Goal: Transaction & Acquisition: Book appointment/travel/reservation

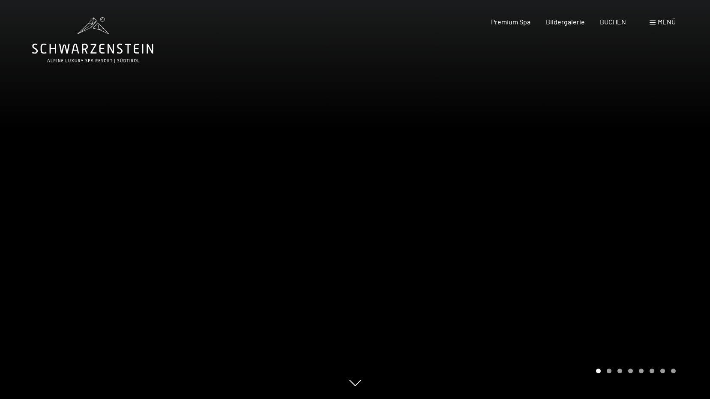
click at [662, 21] on span "Menü" at bounding box center [667, 22] width 18 height 8
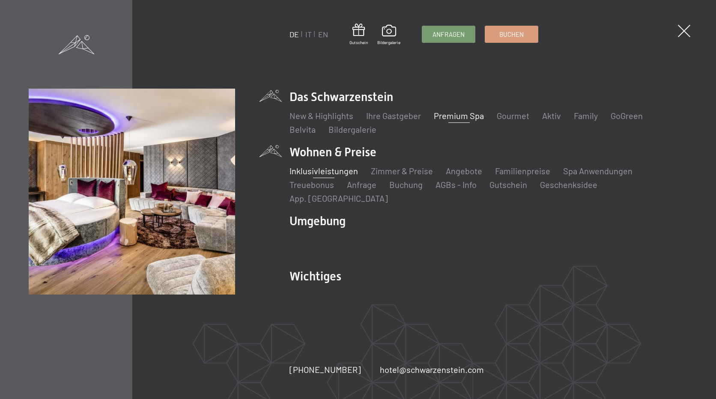
click at [339, 176] on link "Inklusivleistungen" at bounding box center [324, 171] width 69 height 10
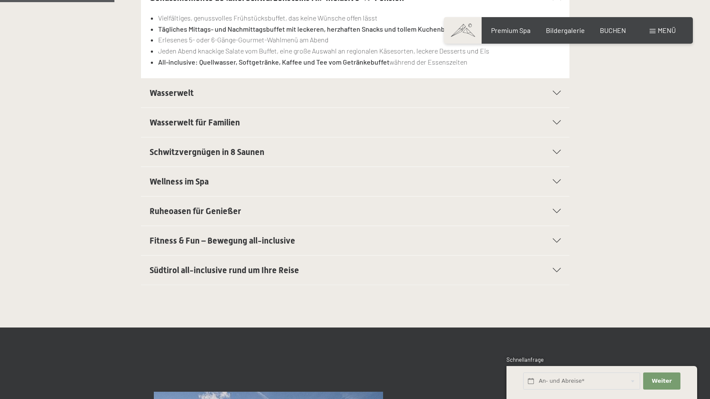
scroll to position [300, 0]
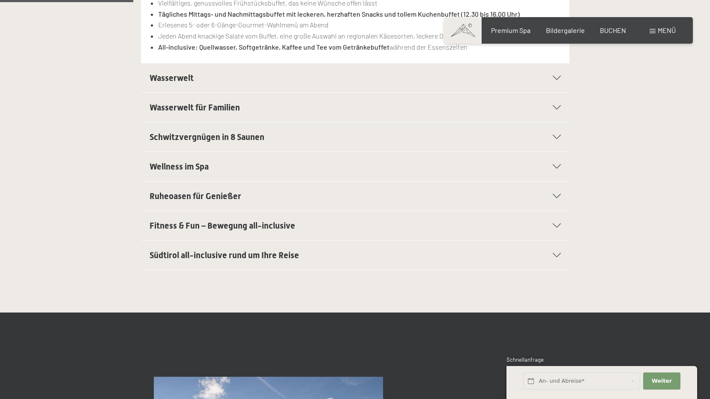
click at [237, 254] on span "Südtirol all-inclusive rund um Ihre Reise" at bounding box center [225, 255] width 150 height 10
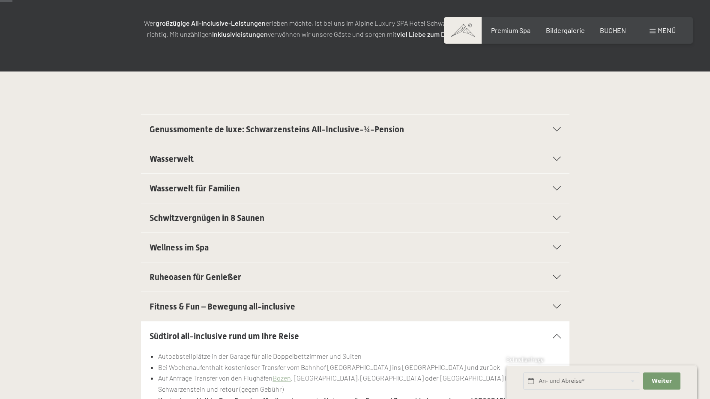
scroll to position [0, 0]
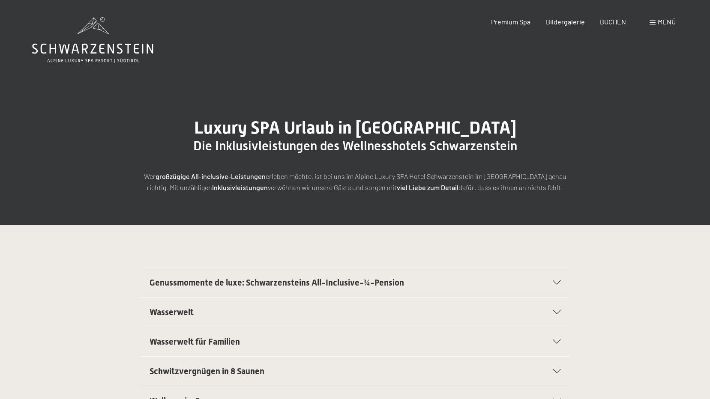
click at [291, 281] on span "Genussmomente de luxe: Schwarzensteins All-Inclusive-¾-Pension" at bounding box center [277, 283] width 255 height 10
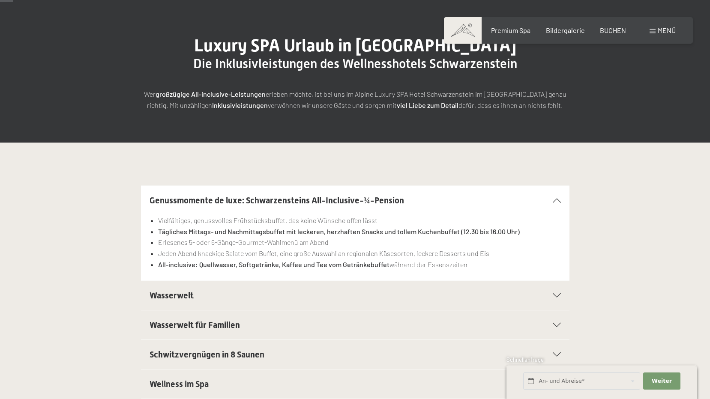
scroll to position [86, 0]
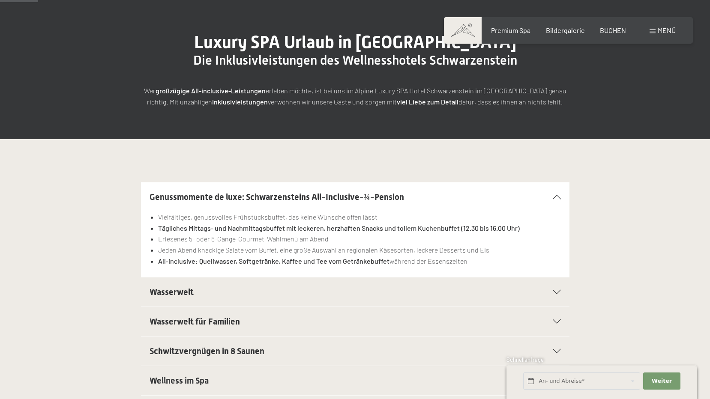
click at [187, 292] on span "Wasserwelt" at bounding box center [172, 292] width 44 height 10
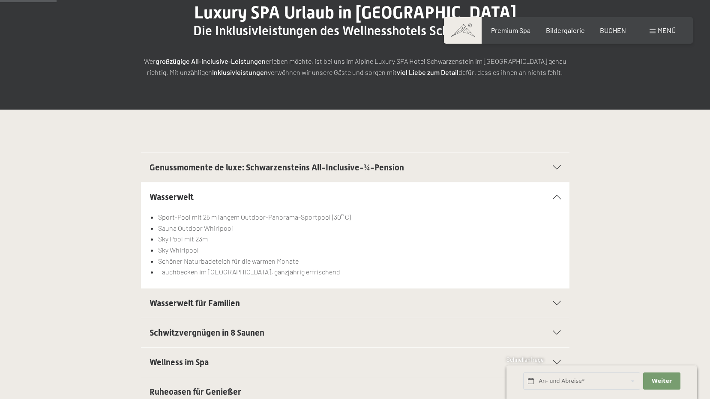
scroll to position [129, 0]
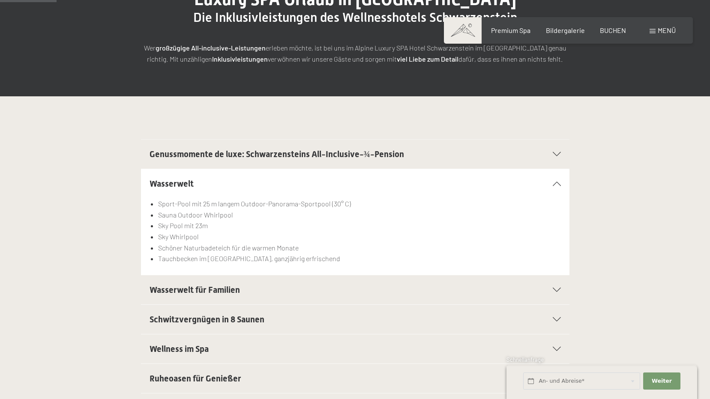
click at [204, 316] on span "Schwitzvergnügen in 8 Saunen" at bounding box center [207, 320] width 115 height 10
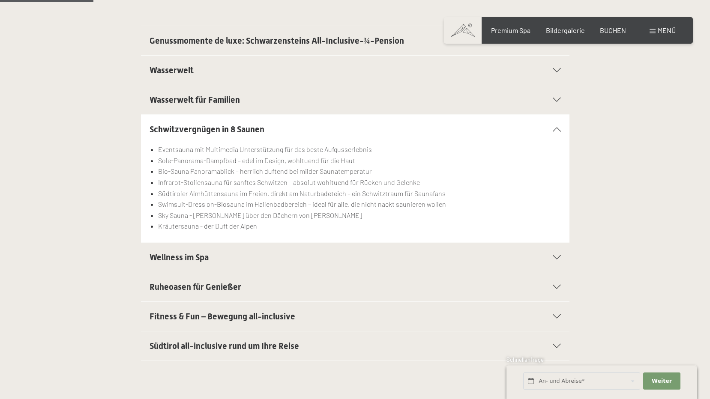
scroll to position [257, 0]
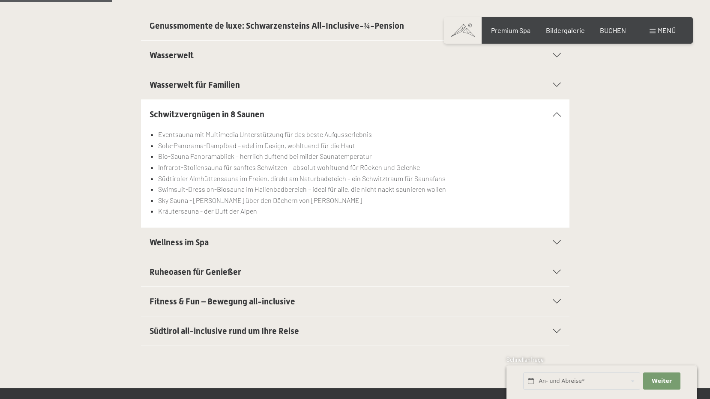
click at [231, 297] on span "Fitness & Fun – Bewegung all-inclusive" at bounding box center [223, 302] width 146 height 10
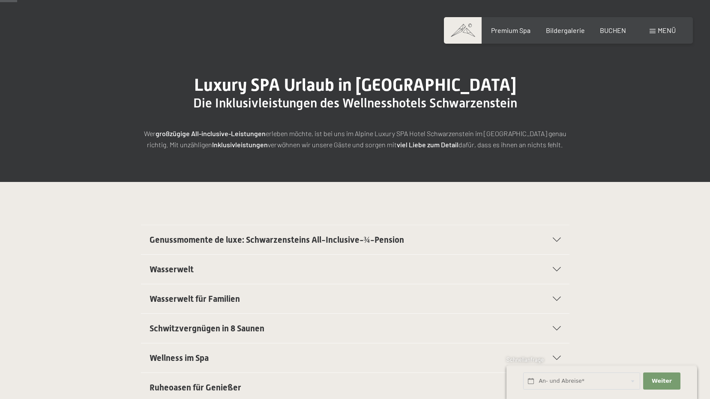
scroll to position [0, 0]
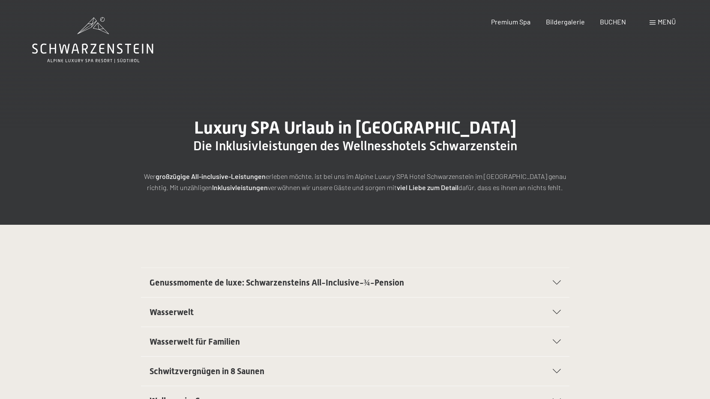
click at [103, 45] on icon at bounding box center [92, 40] width 121 height 46
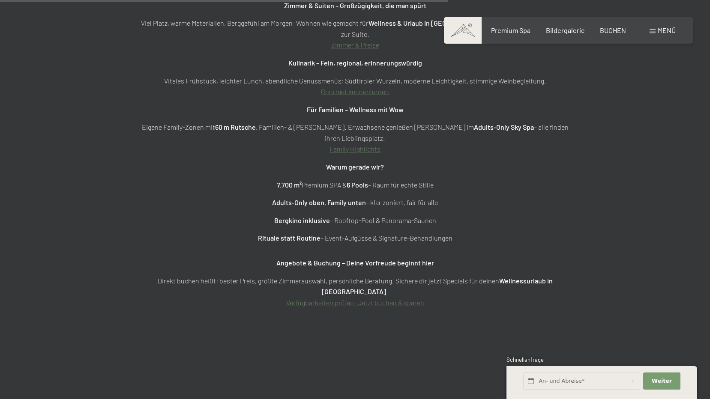
scroll to position [3128, 0]
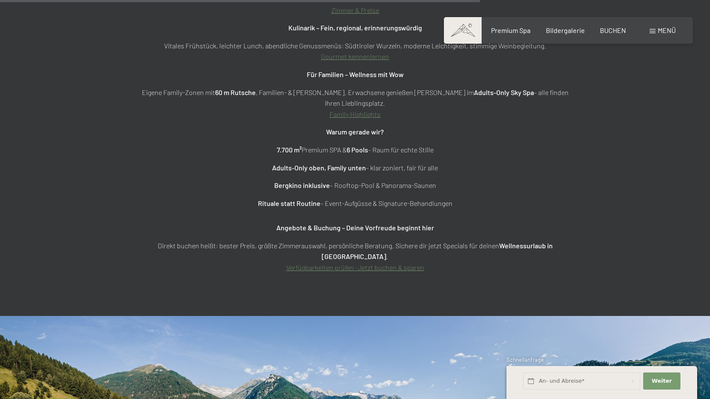
click at [348, 264] on link "Verfügbarkeiten prüfen · Jetzt buchen & sparen" at bounding box center [355, 268] width 138 height 8
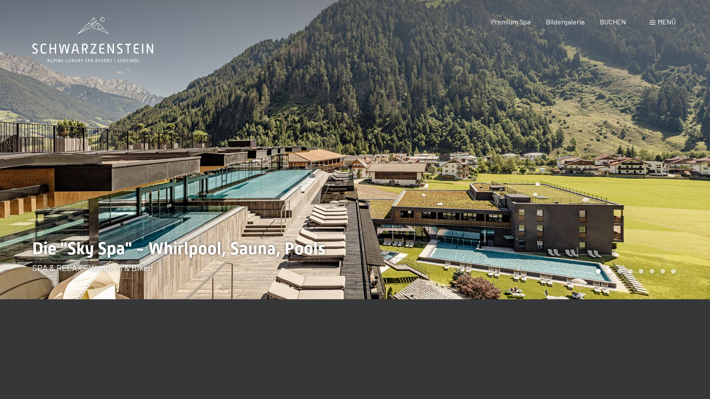
click at [656, 19] on div "Menü" at bounding box center [663, 21] width 26 height 9
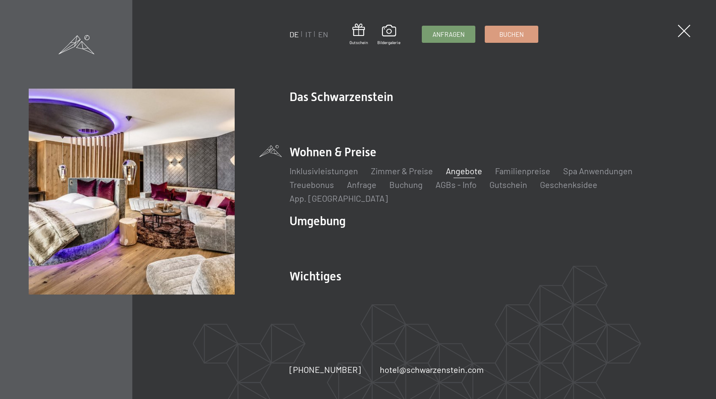
click at [458, 176] on link "Angebote" at bounding box center [464, 171] width 36 height 10
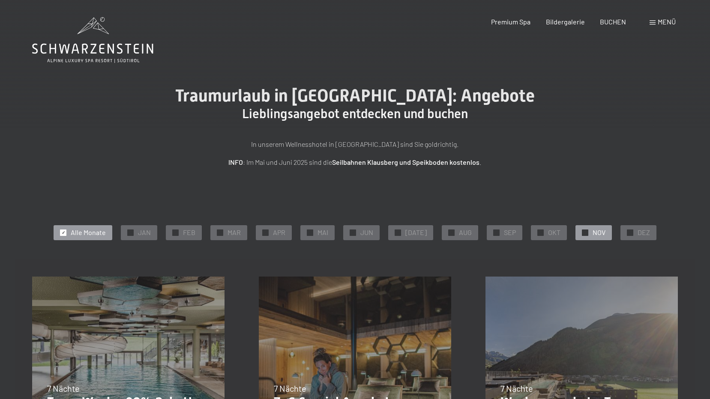
click at [593, 233] on span "NOV" at bounding box center [599, 232] width 13 height 9
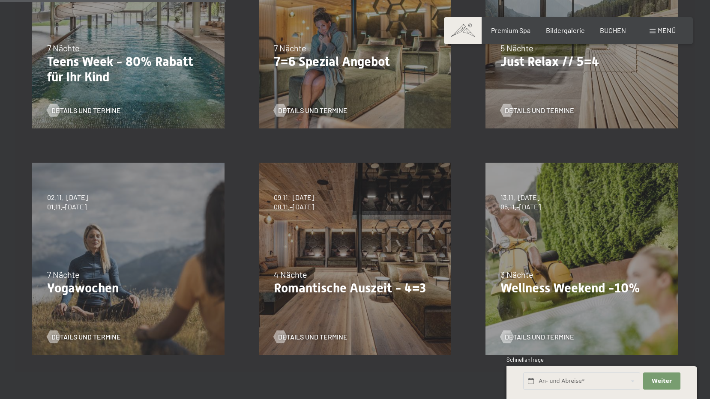
scroll to position [343, 0]
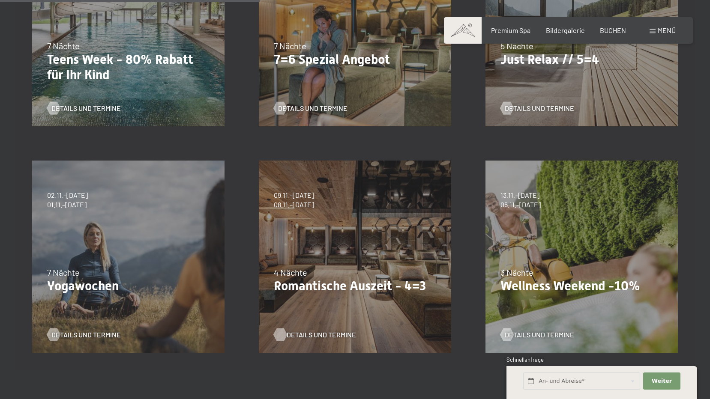
click at [316, 336] on span "Details und Termine" at bounding box center [321, 334] width 69 height 9
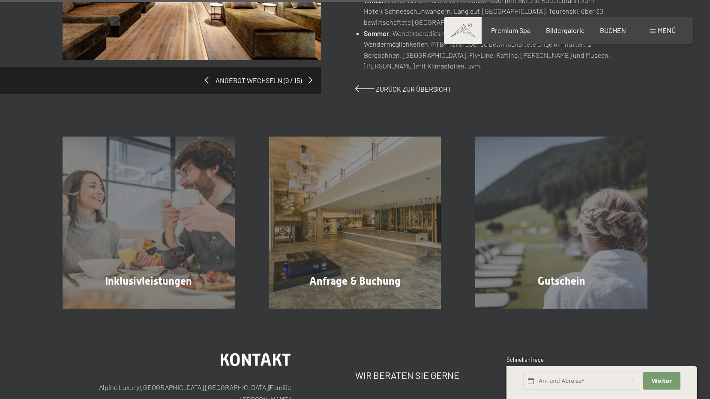
scroll to position [728, 0]
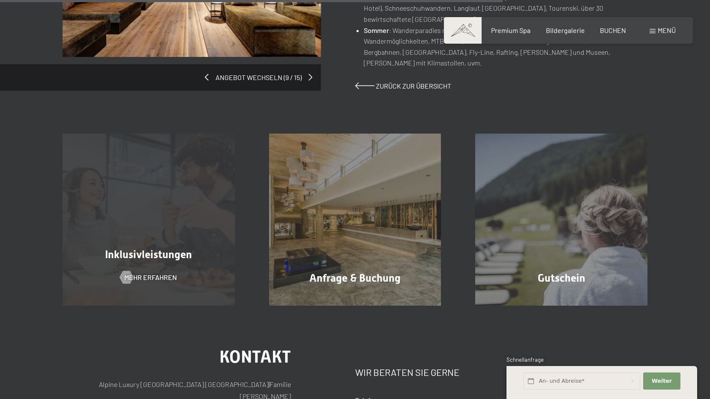
click at [145, 180] on div "Inklusivleistungen Mehr erfahren" at bounding box center [148, 220] width 207 height 172
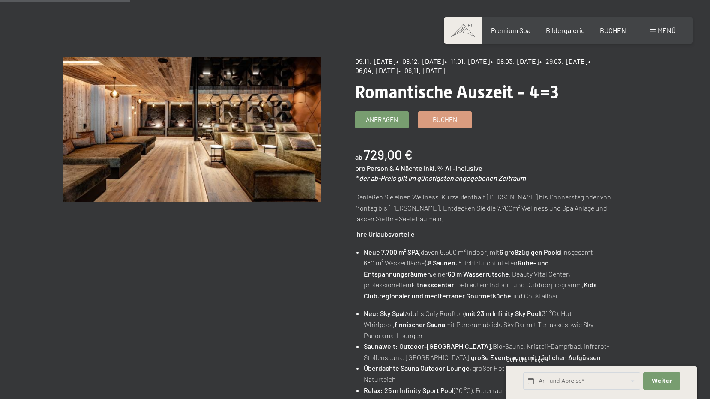
scroll to position [0, 0]
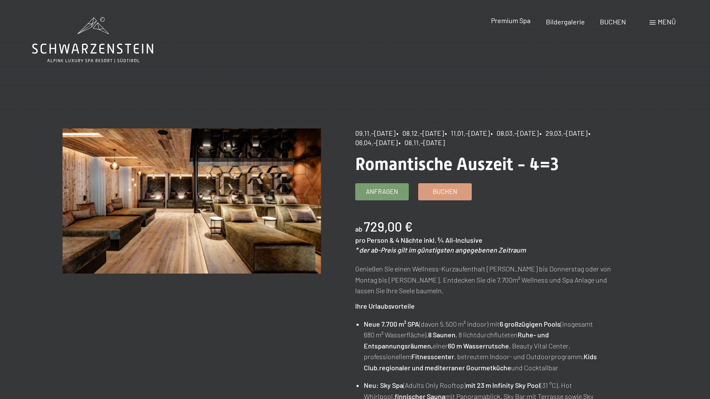
click at [515, 21] on span "Premium Spa" at bounding box center [510, 20] width 39 height 8
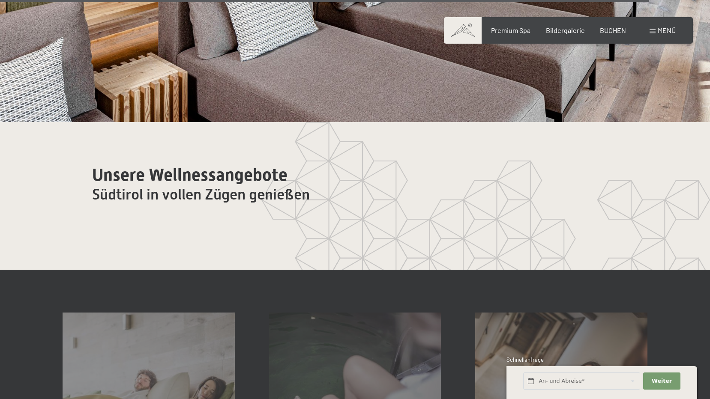
scroll to position [4978, 0]
